Goal: Check status: Check status

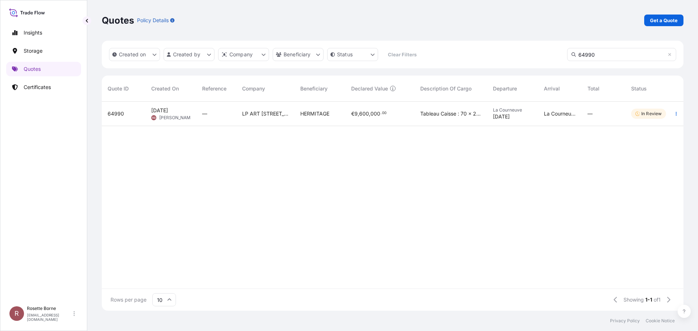
scroll to position [208, 577]
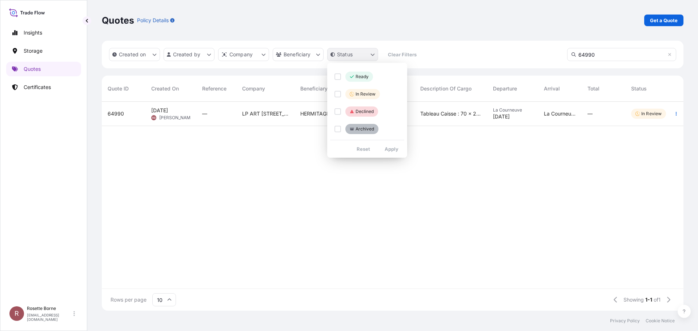
click at [373, 55] on html "Insights Storage Quotes Certificates R Rosette Borne [EMAIL_ADDRESS][DOMAIN_NAM…" at bounding box center [349, 165] width 698 height 331
click at [336, 112] on div "Select Option" at bounding box center [338, 111] width 7 height 7
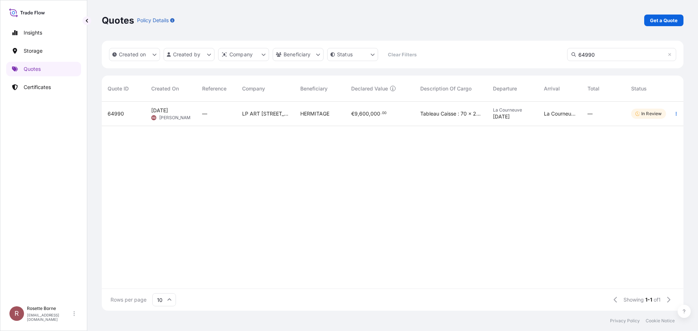
click at [664, 114] on html "Insights Storage Quotes Certificates R Rosette Borne [EMAIL_ADDRESS][DOMAIN_NAM…" at bounding box center [349, 165] width 698 height 331
click at [654, 113] on p "In Review" at bounding box center [652, 114] width 20 height 6
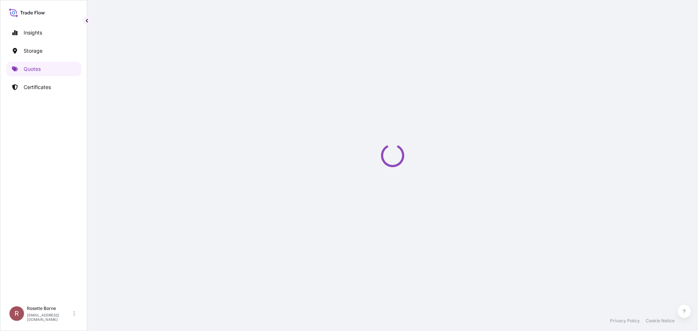
select select "Courier"
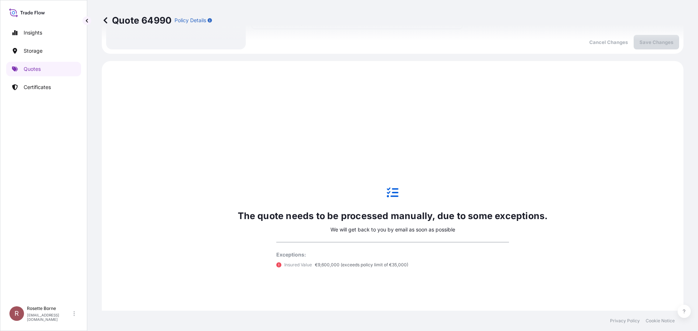
scroll to position [215, 0]
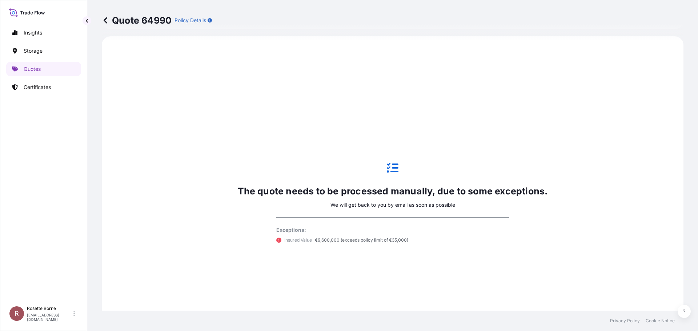
select select "31995"
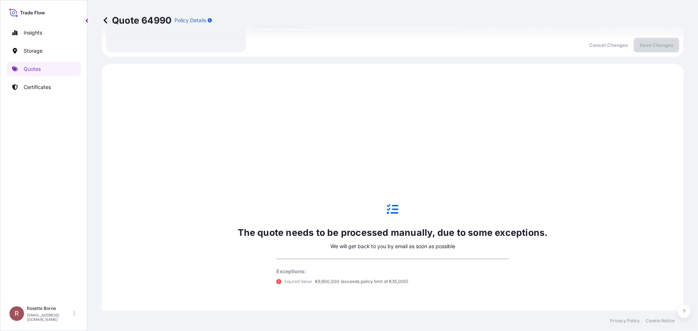
click at [184, 21] on p "Policy Details" at bounding box center [191, 20] width 32 height 7
click at [107, 22] on icon at bounding box center [105, 20] width 7 height 7
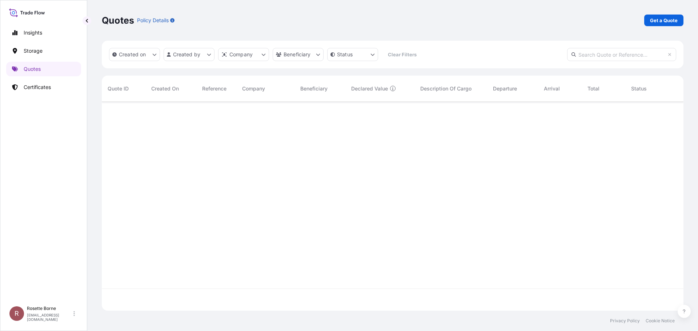
scroll to position [208, 577]
